Goal: Use online tool/utility: Utilize a website feature to perform a specific function

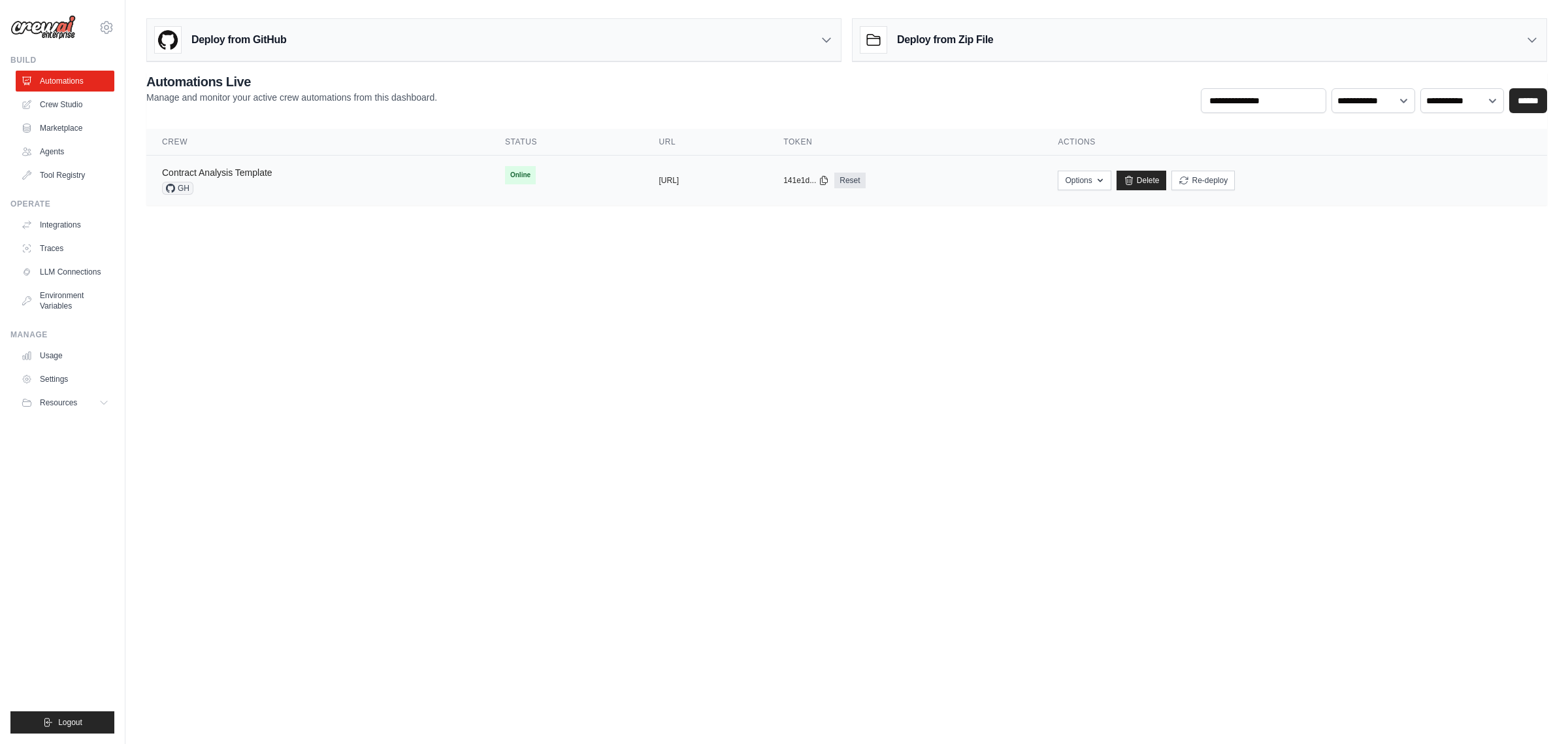
click at [204, 175] on link "Contract Analysis Template" at bounding box center [217, 172] width 110 height 11
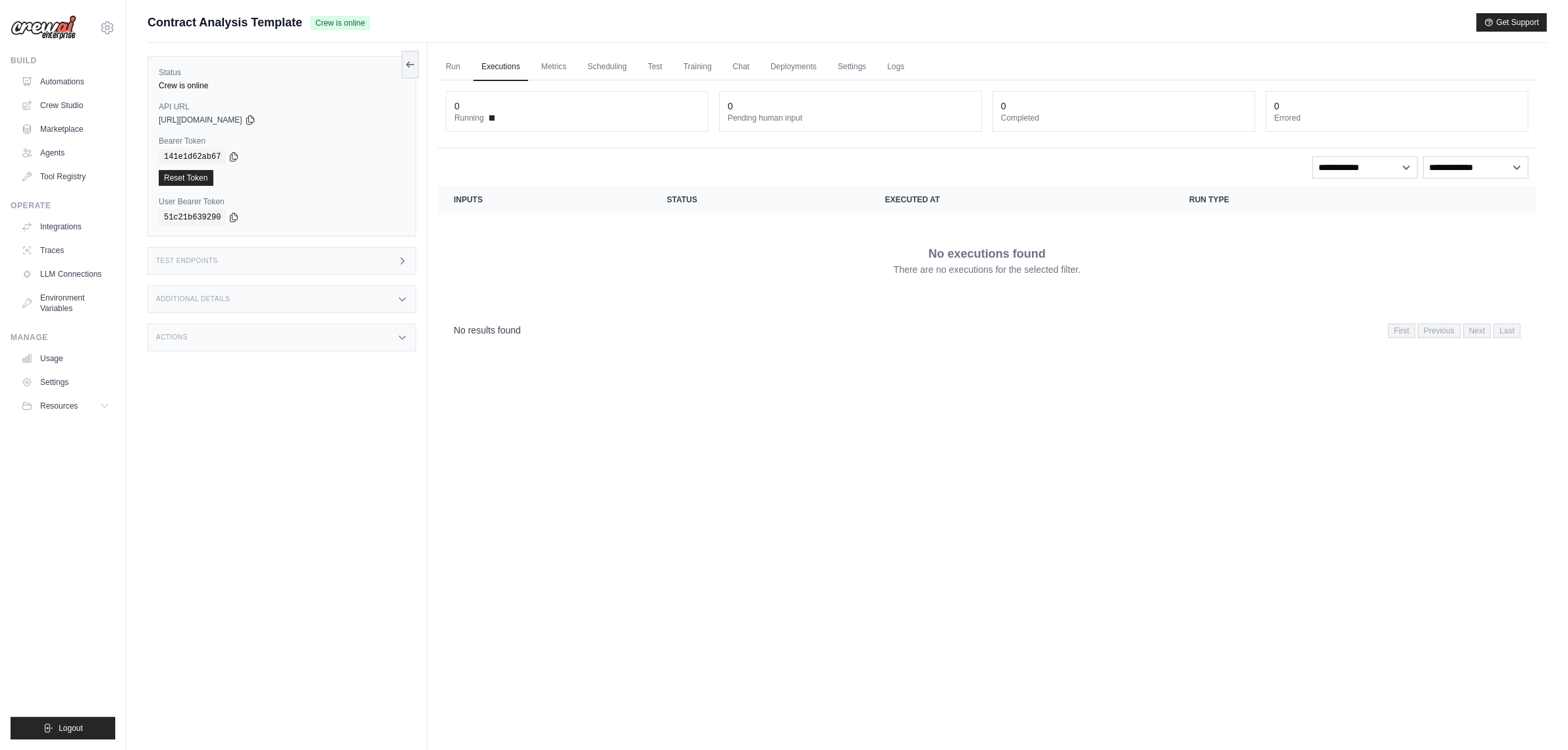
click at [297, 257] on div "Test Endpoints" at bounding box center [282, 261] width 269 height 28
click at [496, 311] on p "Retrieve the required inputs for your crew" at bounding box center [516, 314] width 145 height 11
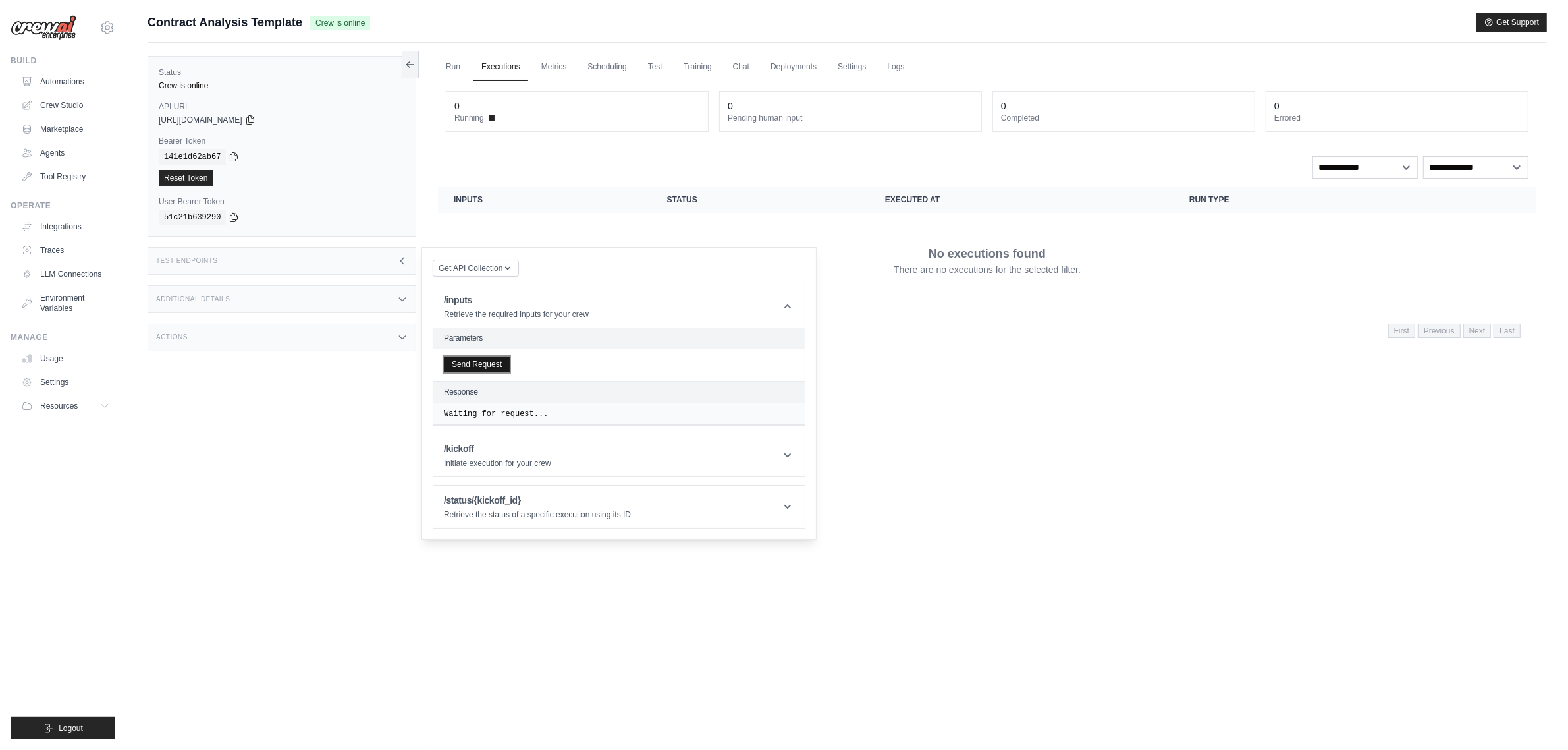
click at [484, 364] on button "Send Request" at bounding box center [476, 365] width 66 height 16
click at [481, 510] on h1 "/kickoff" at bounding box center [497, 505] width 107 height 13
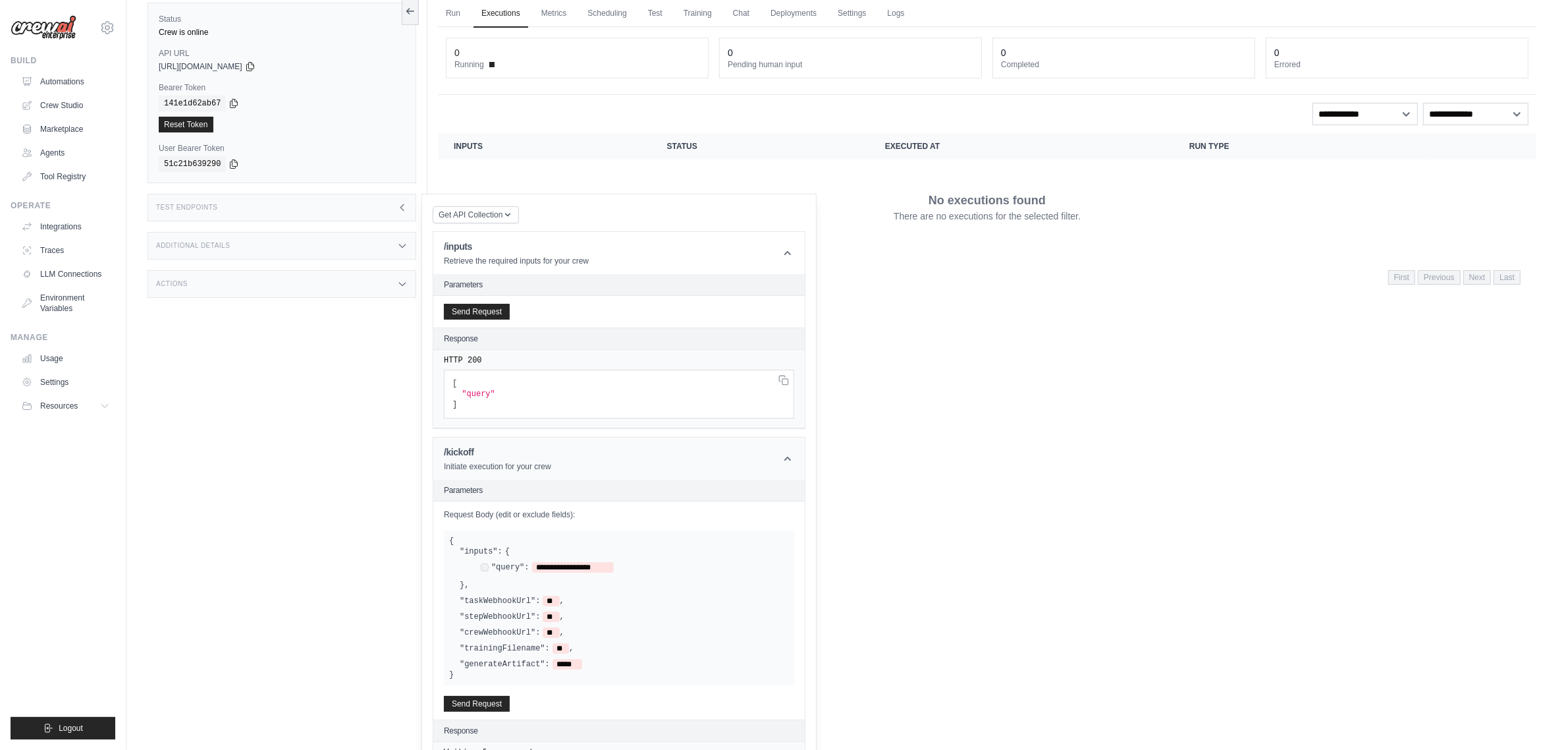
scroll to position [83, 0]
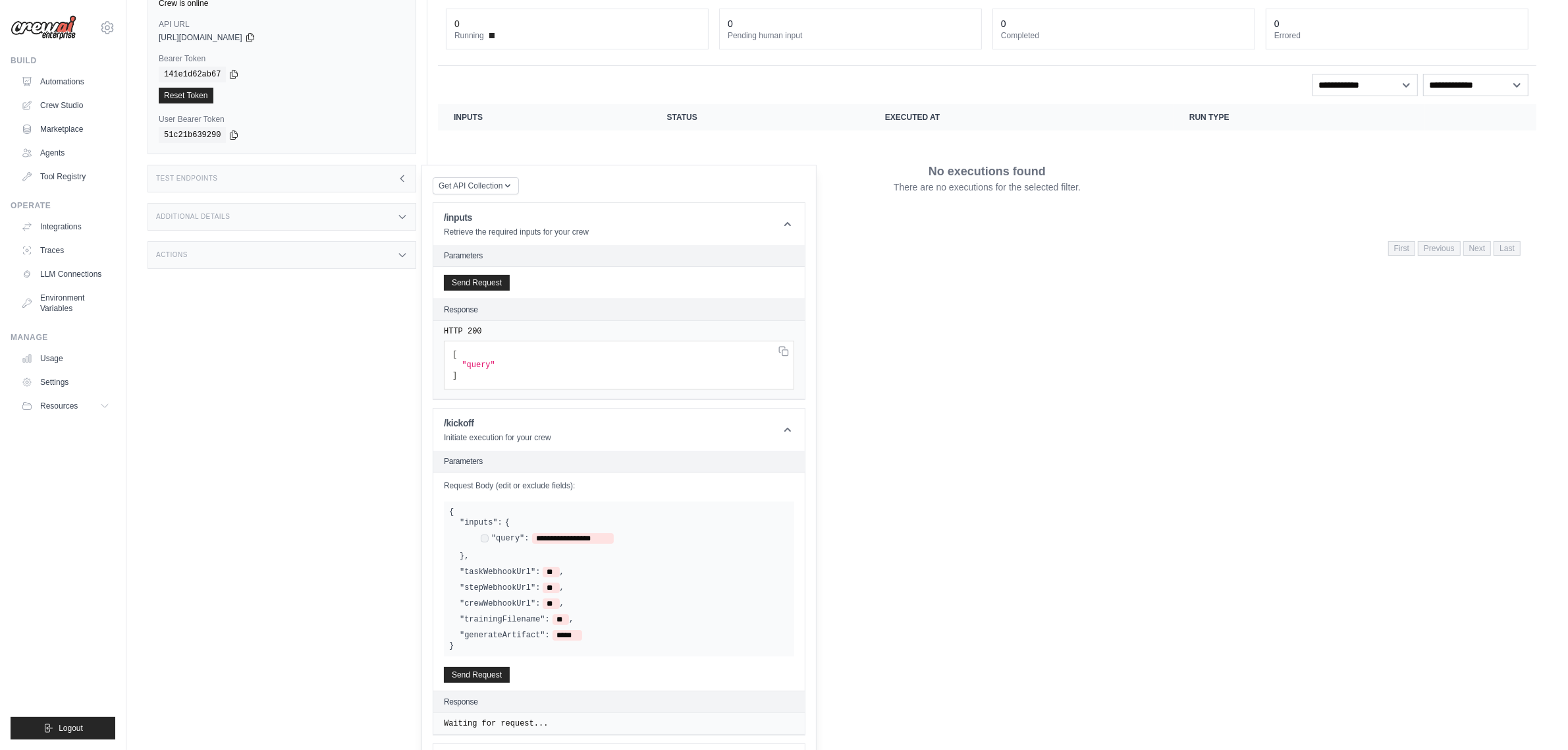
click at [1093, 402] on div "Run Executions Metrics Scheduling Test Training Chat Deployments Settings Logs …" at bounding box center [987, 335] width 1120 height 750
click at [269, 185] on div "Test Endpoints" at bounding box center [282, 179] width 269 height 28
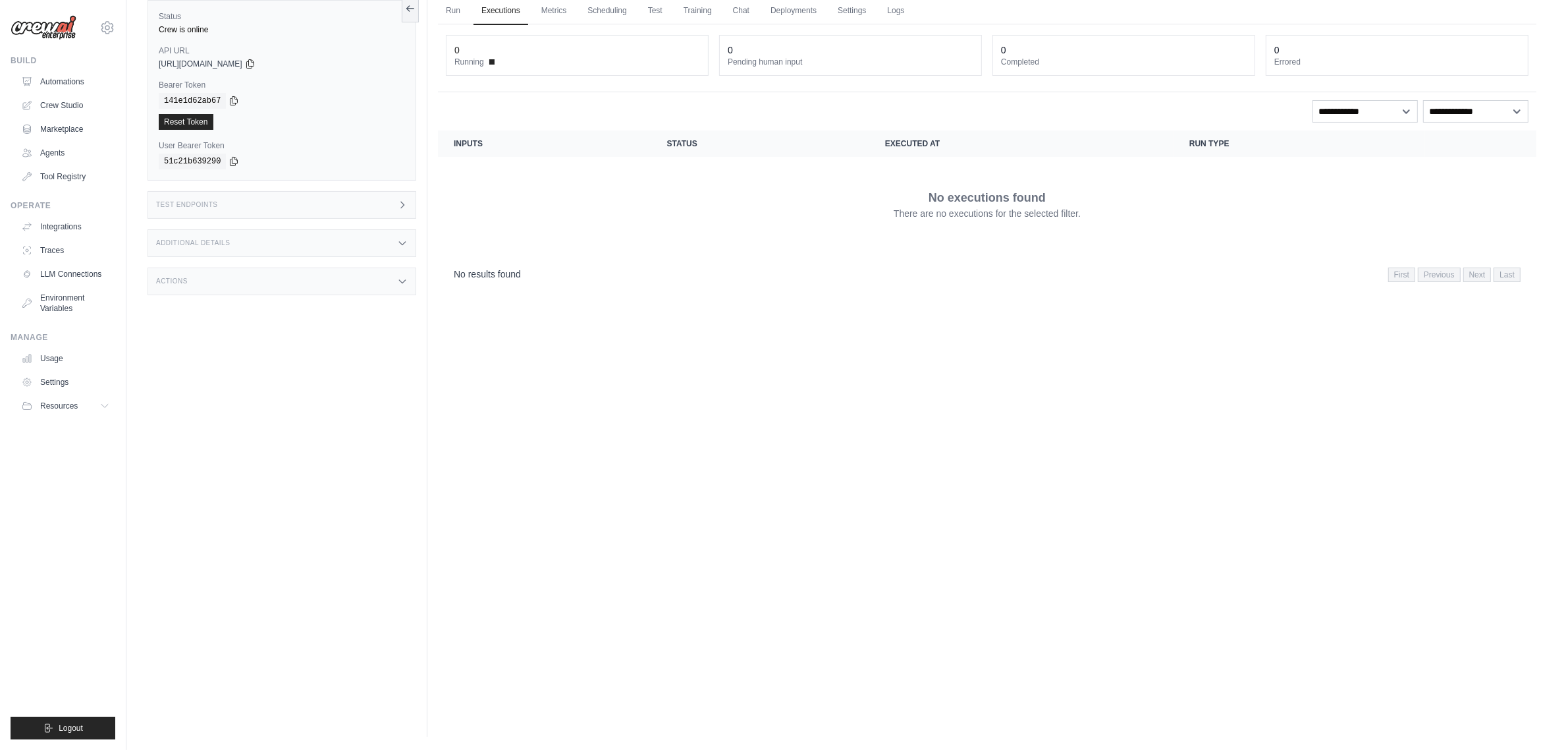
scroll to position [0, 0]
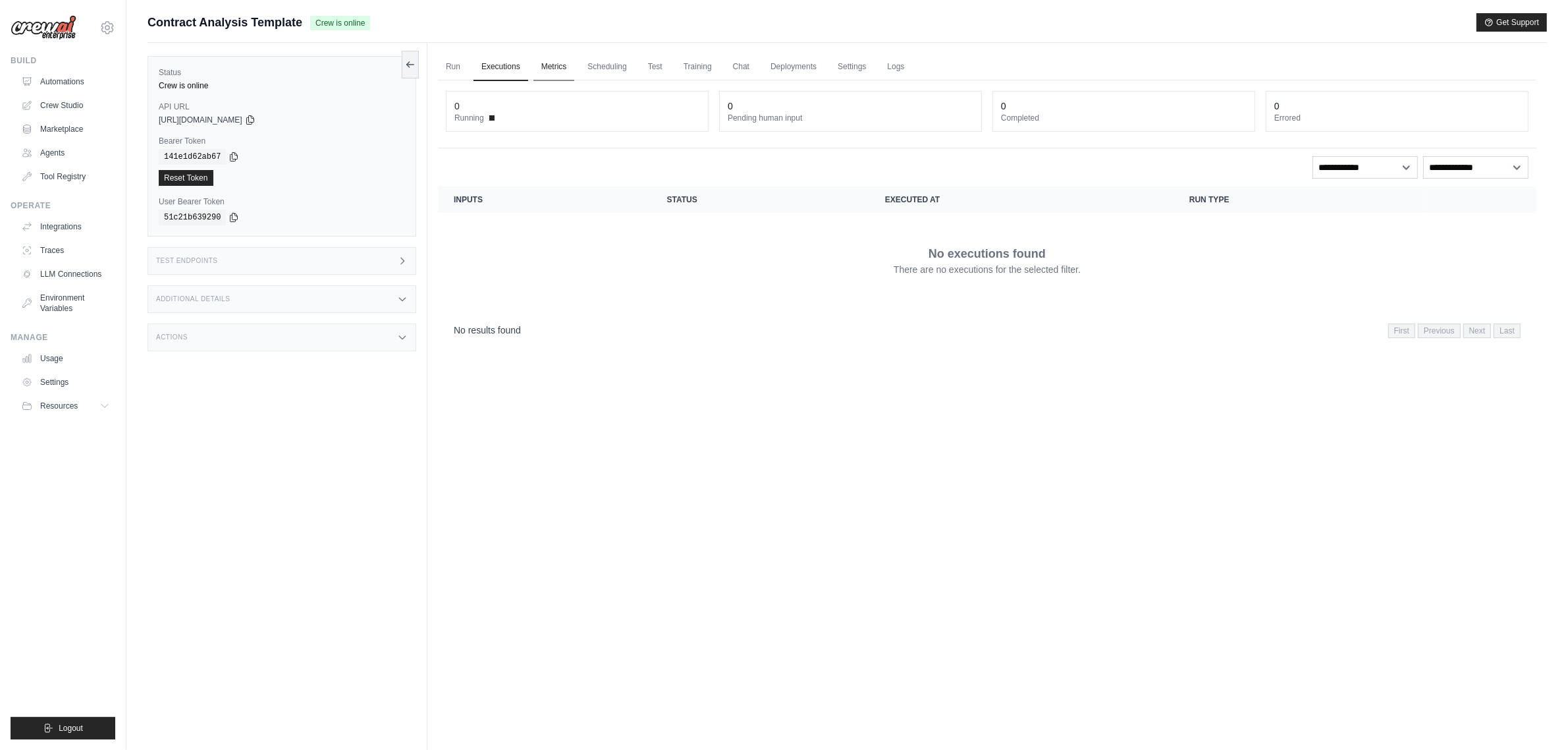
click at [555, 73] on link "Metrics" at bounding box center [554, 67] width 41 height 28
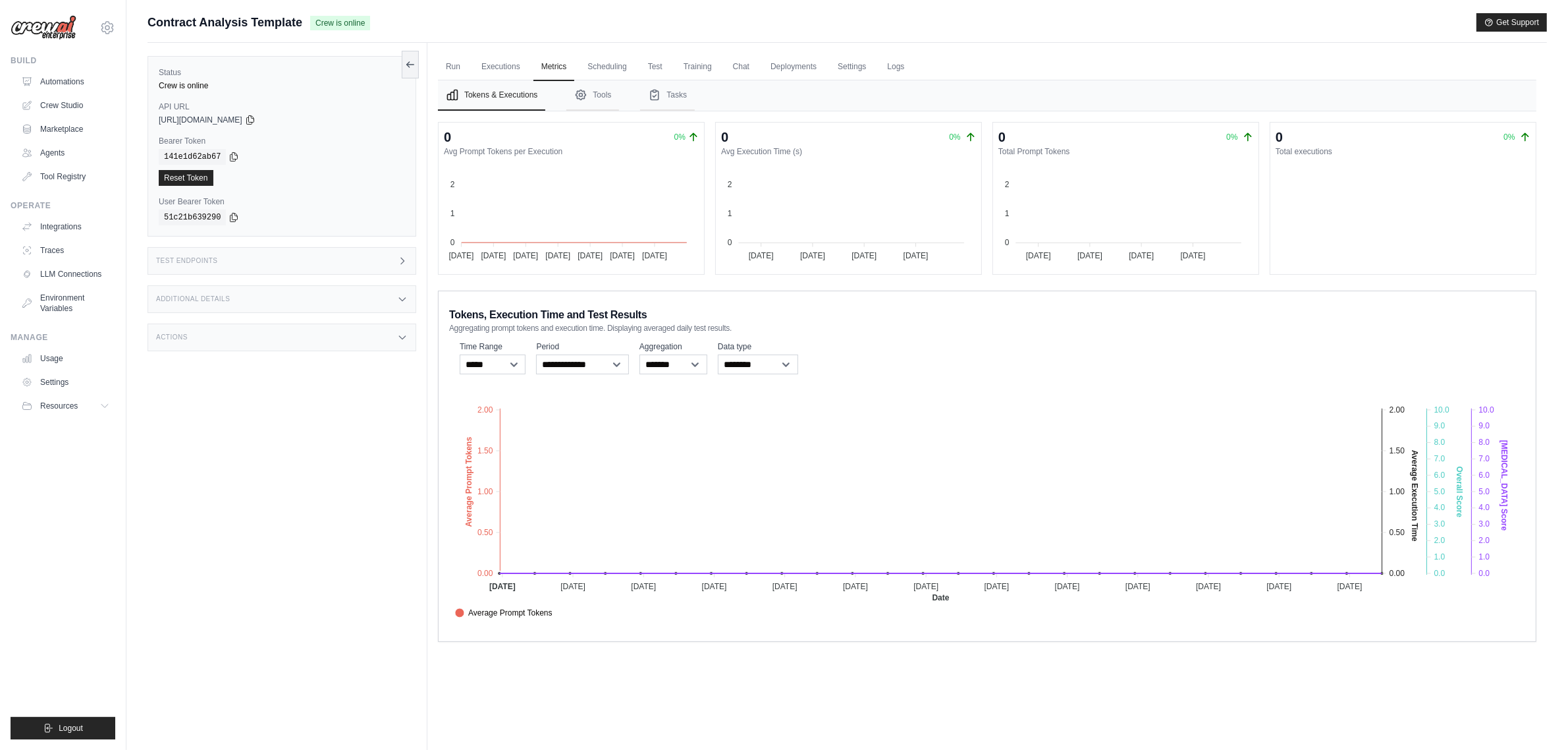
click at [206, 295] on div "Additional Details" at bounding box center [282, 299] width 269 height 28
click at [234, 412] on div "Actions" at bounding box center [282, 415] width 269 height 28
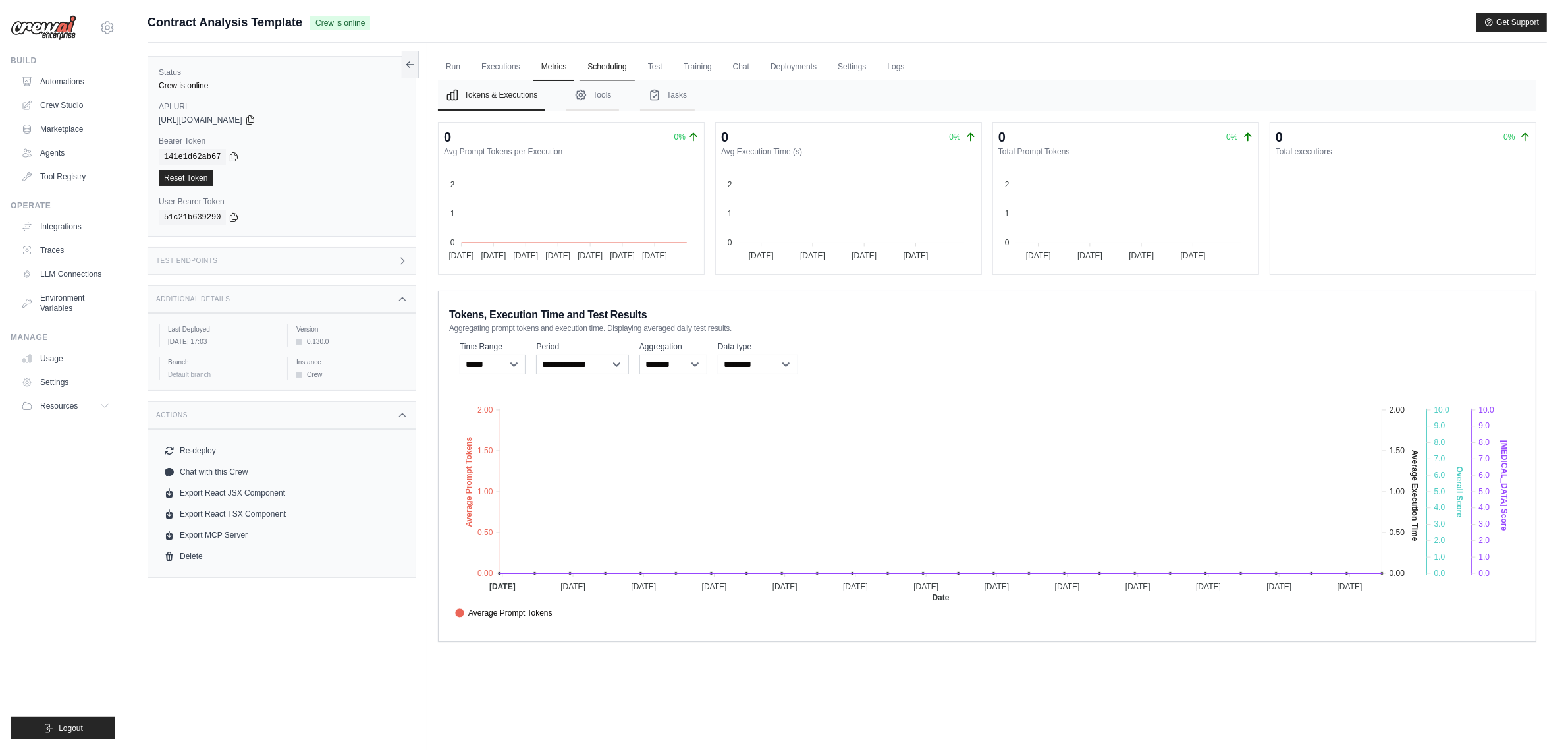
click at [607, 64] on link "Scheduling" at bounding box center [607, 67] width 55 height 28
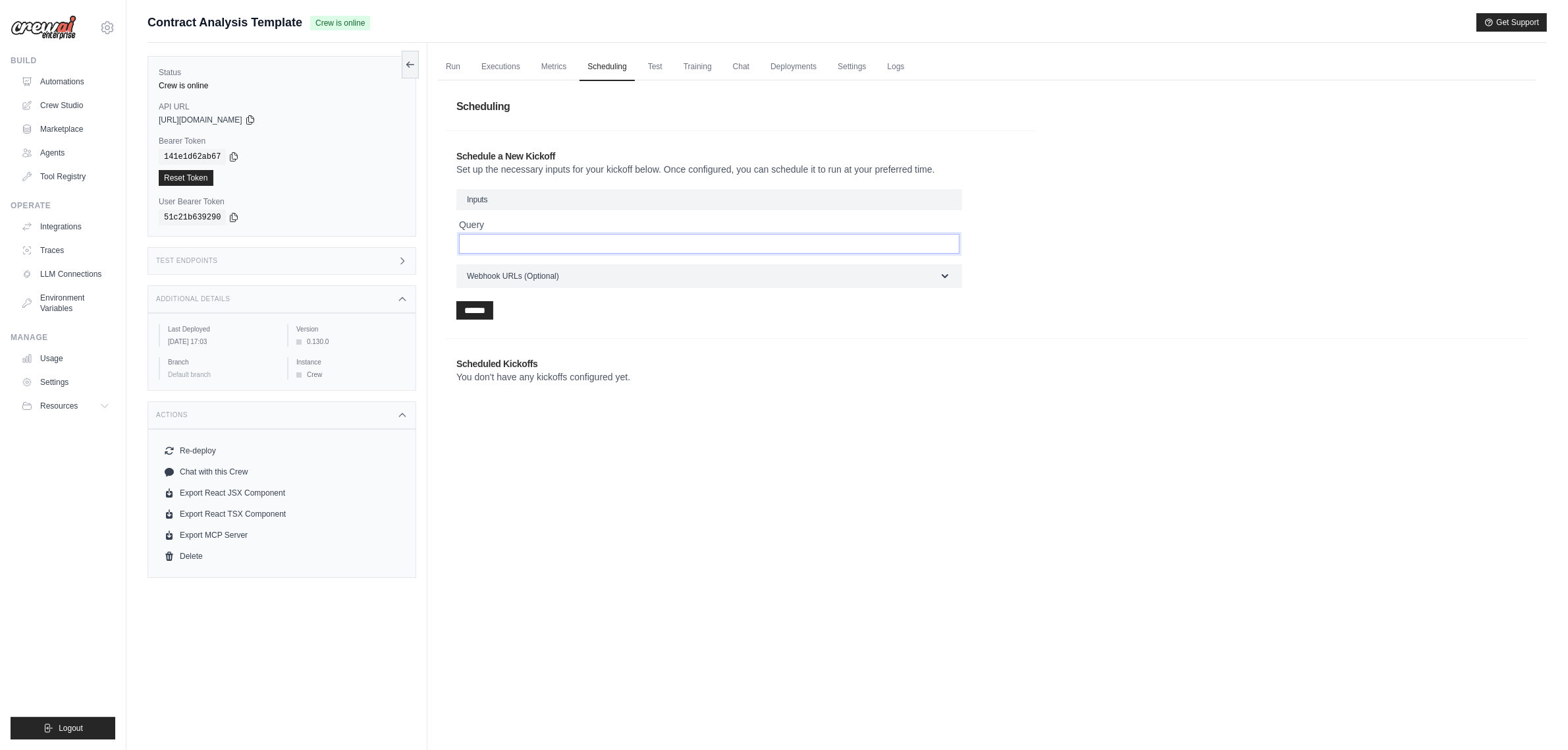
click at [520, 248] on input "Query" at bounding box center [709, 244] width 500 height 20
click at [662, 73] on link "Test" at bounding box center [655, 67] width 31 height 28
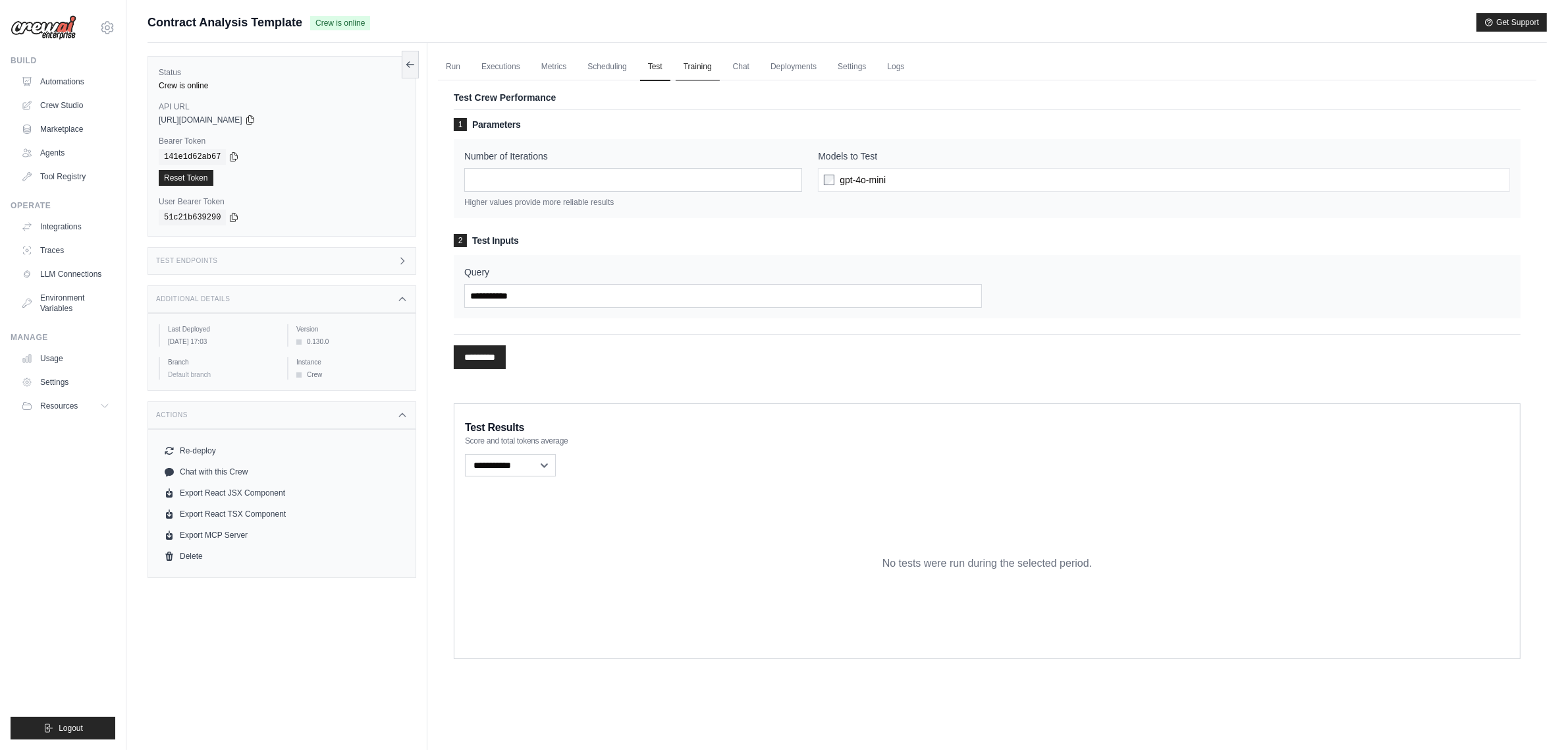
click at [694, 71] on link "Training" at bounding box center [698, 67] width 44 height 28
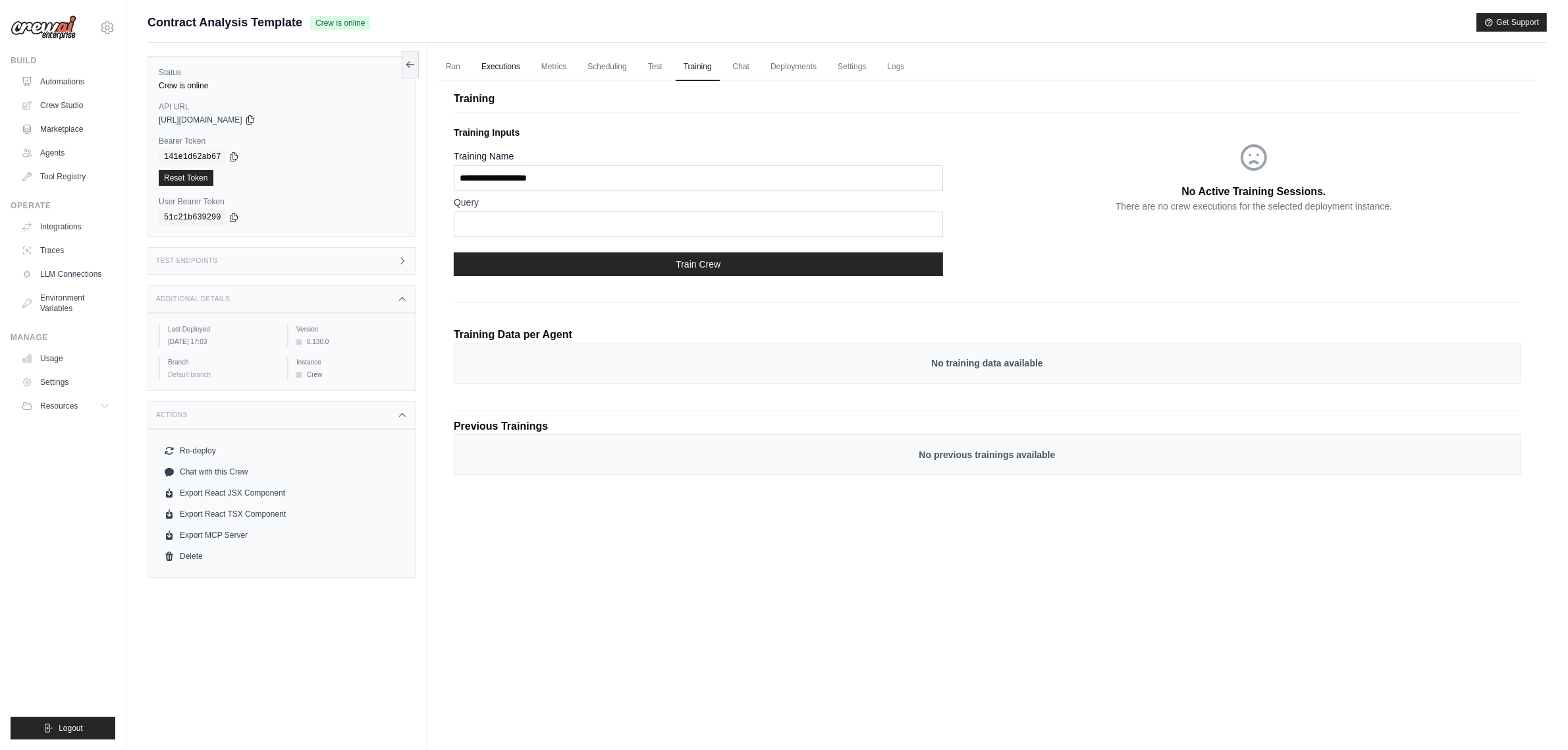
click at [508, 63] on link "Executions" at bounding box center [501, 67] width 55 height 28
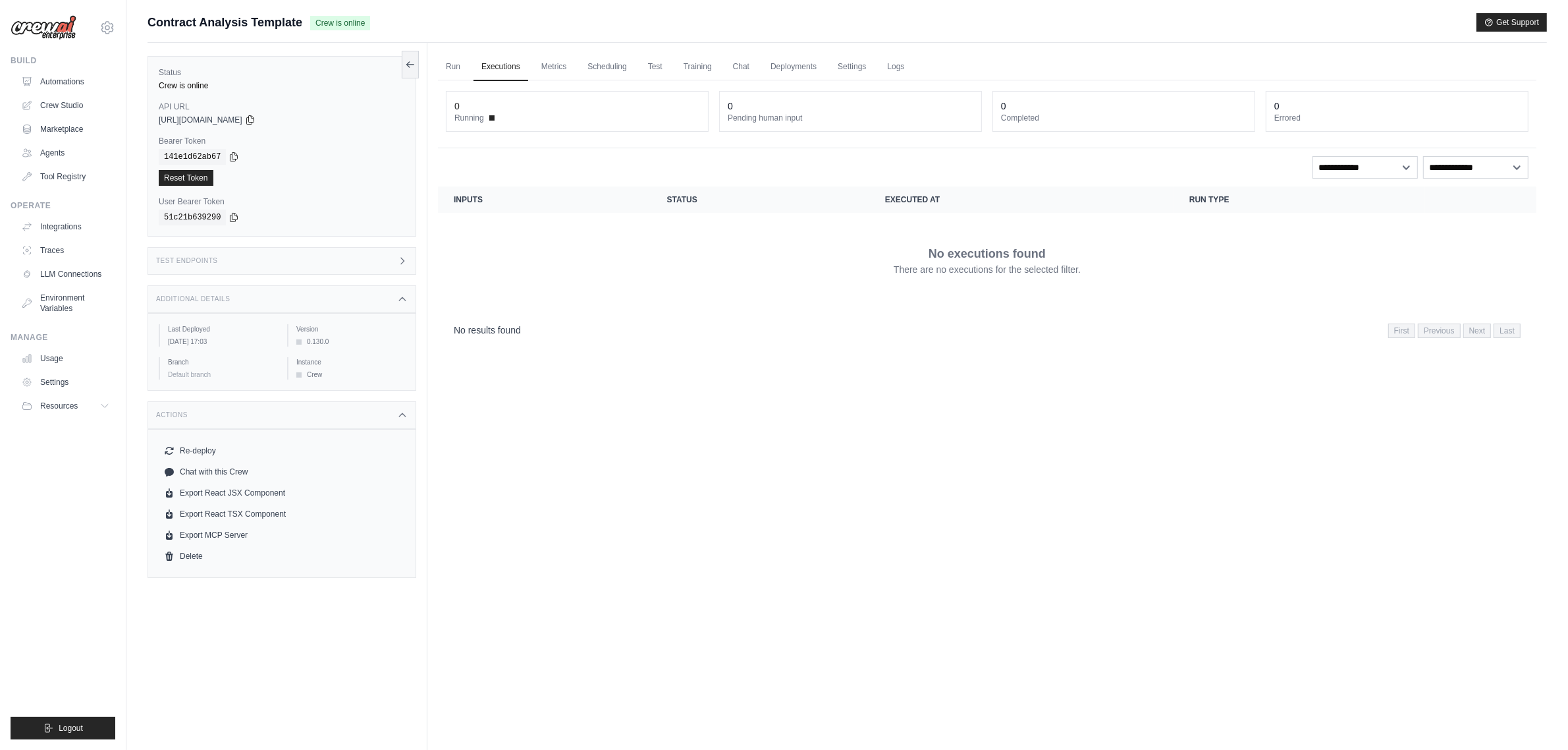
click at [259, 257] on div "Test Endpoints" at bounding box center [282, 261] width 269 height 28
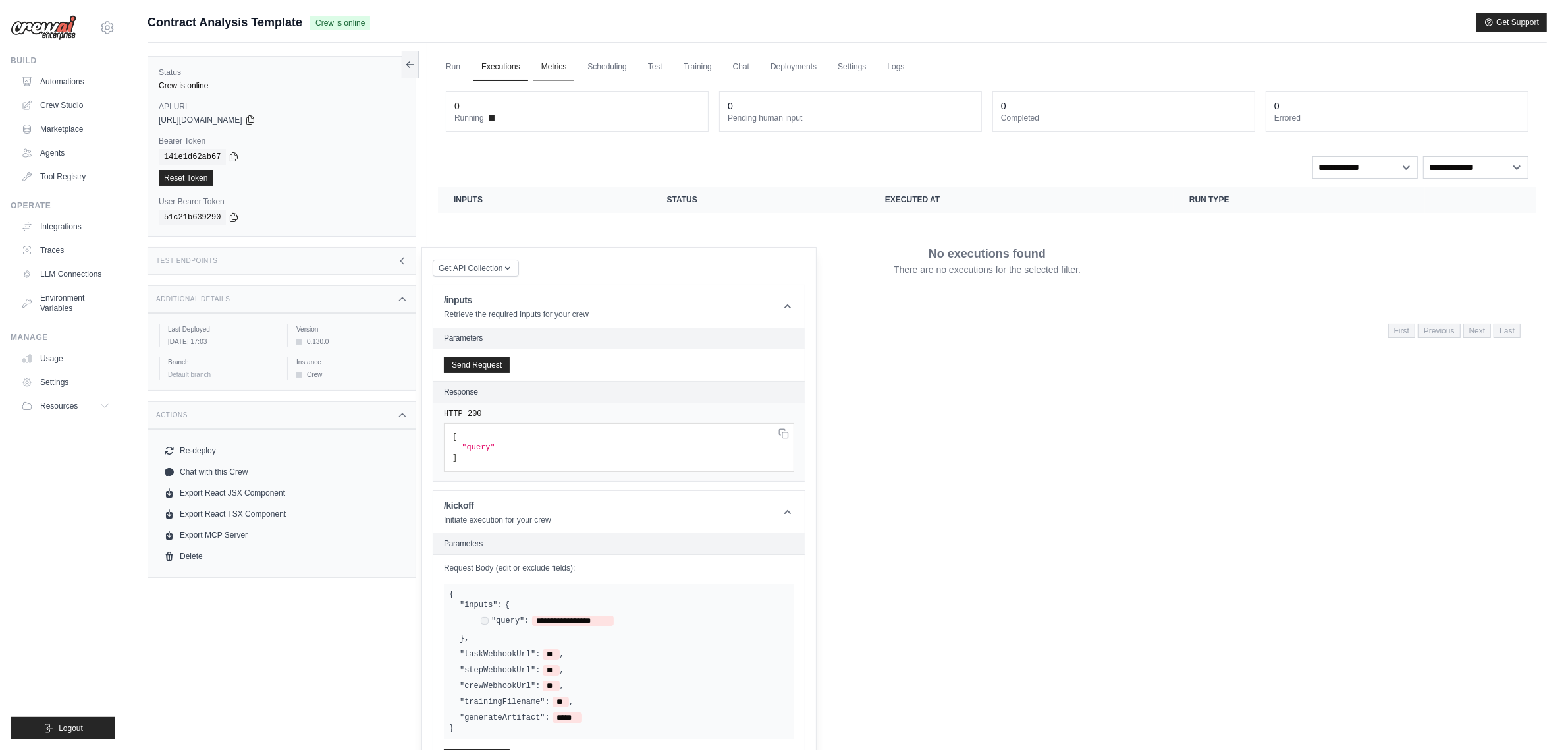
click at [549, 61] on link "Metrics" at bounding box center [554, 67] width 41 height 28
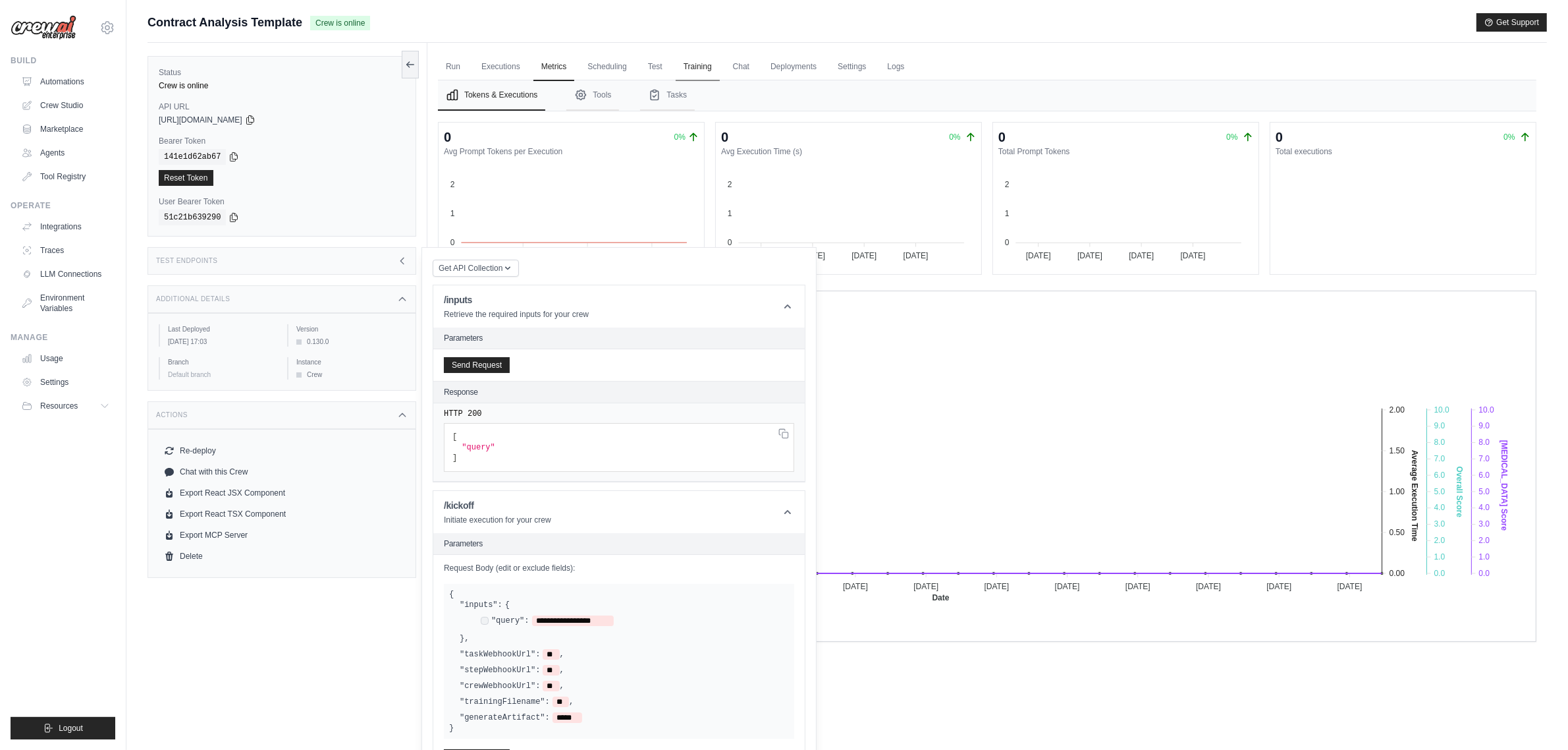
click at [705, 73] on link "Training" at bounding box center [698, 67] width 44 height 28
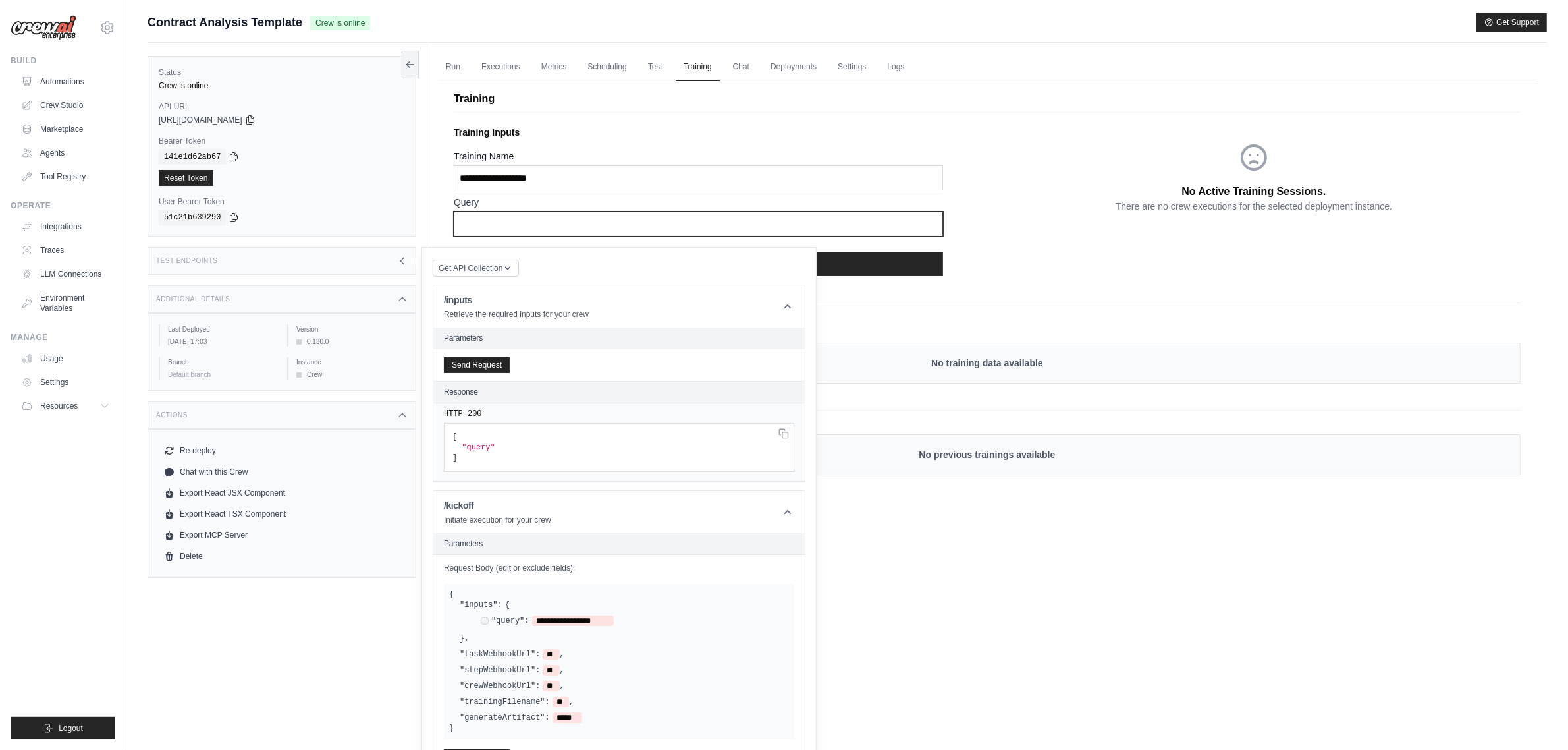
click at [555, 229] on input "text" at bounding box center [699, 224] width 490 height 25
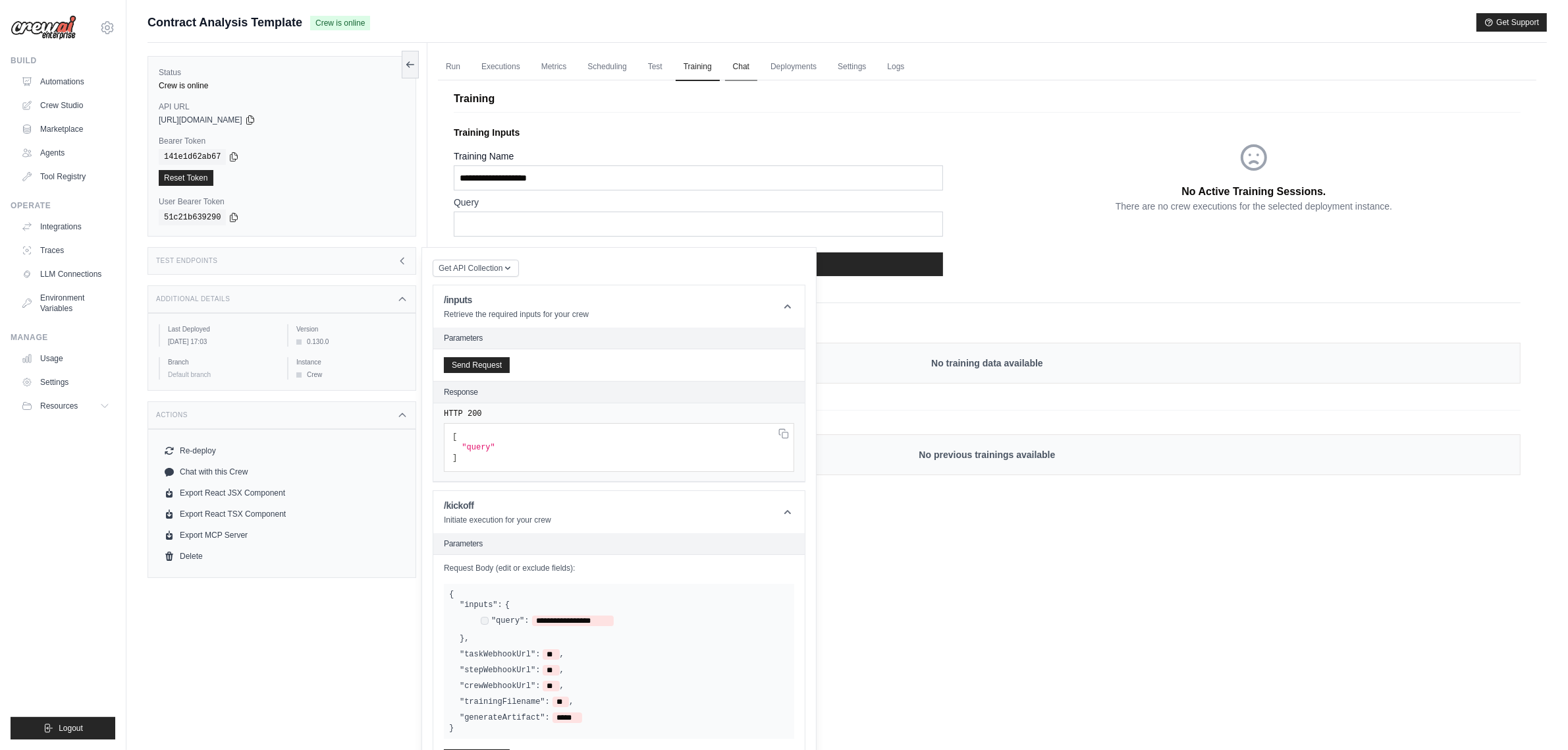
click at [728, 61] on link "Chat" at bounding box center [741, 67] width 33 height 28
